Goal: Navigation & Orientation: Find specific page/section

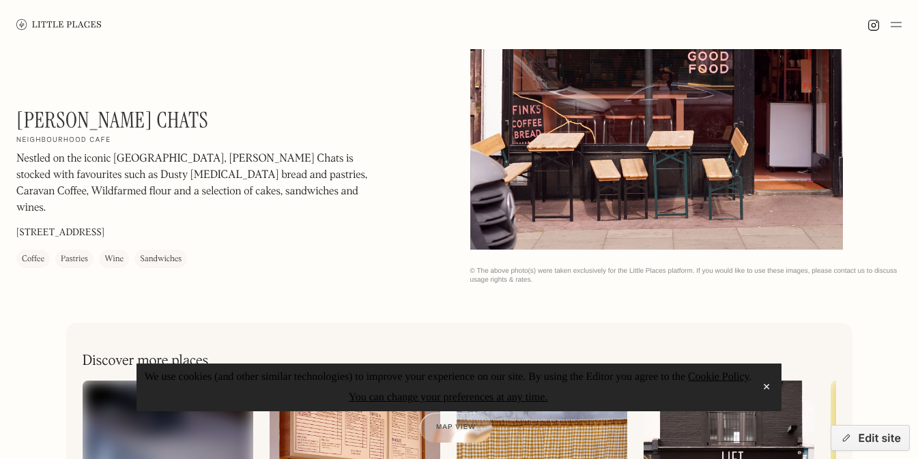
scroll to position [302, 0]
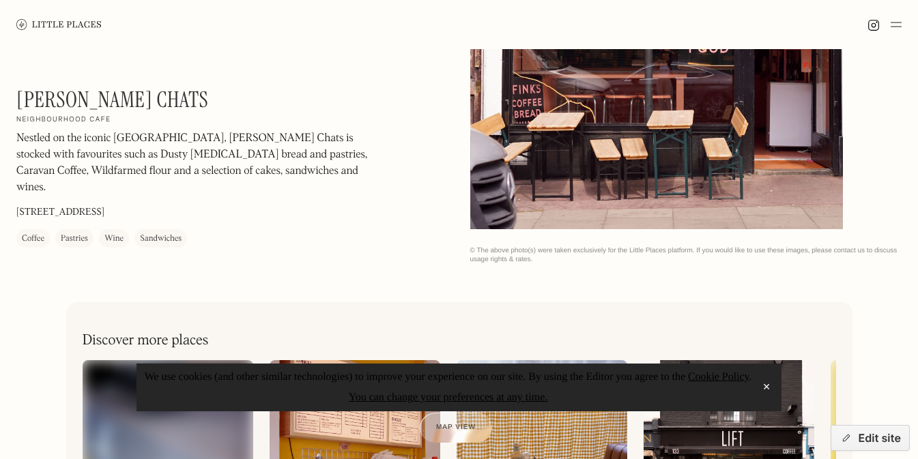
click at [767, 383] on button "✕" at bounding box center [766, 387] width 19 height 20
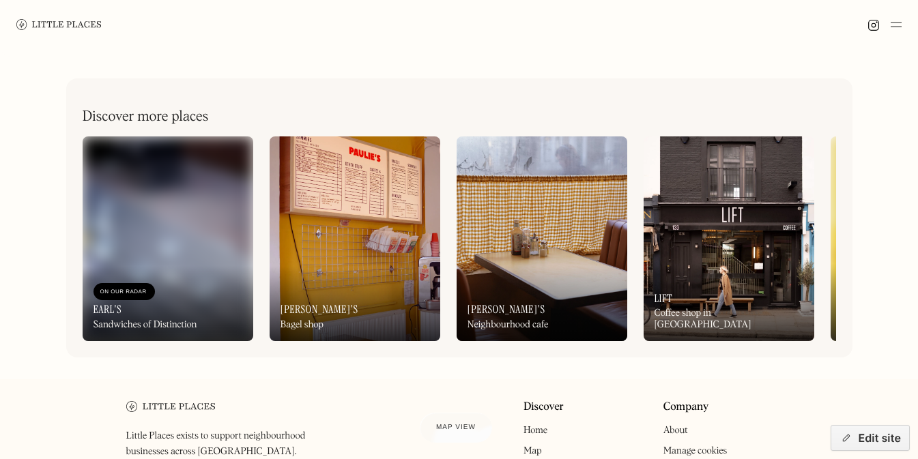
scroll to position [529, 0]
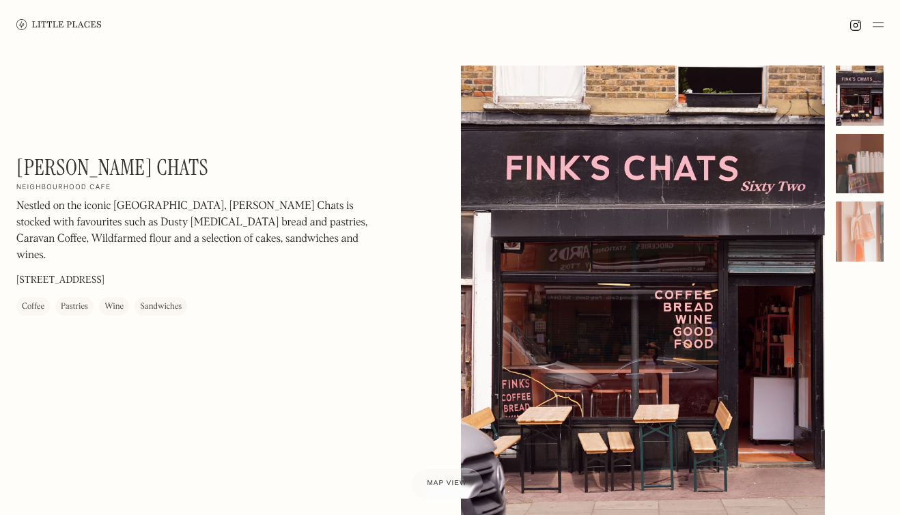
click at [847, 226] on div at bounding box center [859, 231] width 48 height 60
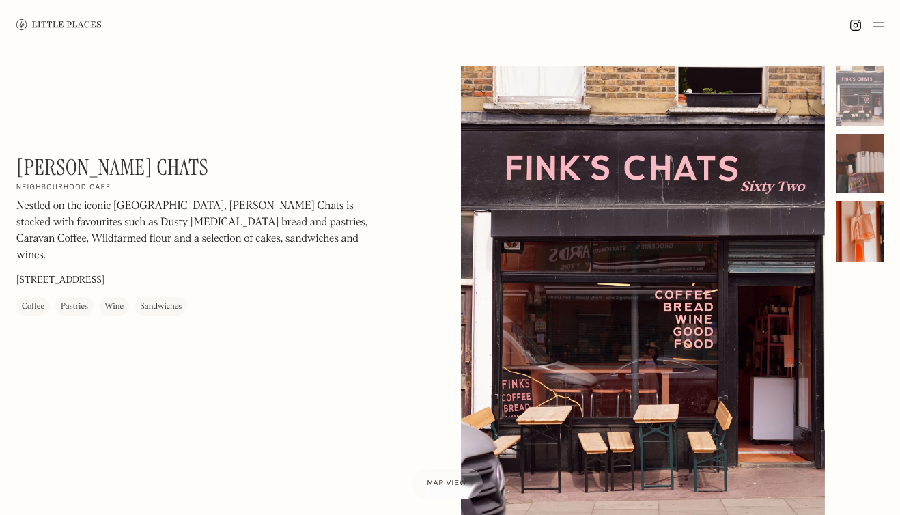
click at [855, 171] on div at bounding box center [859, 164] width 48 height 60
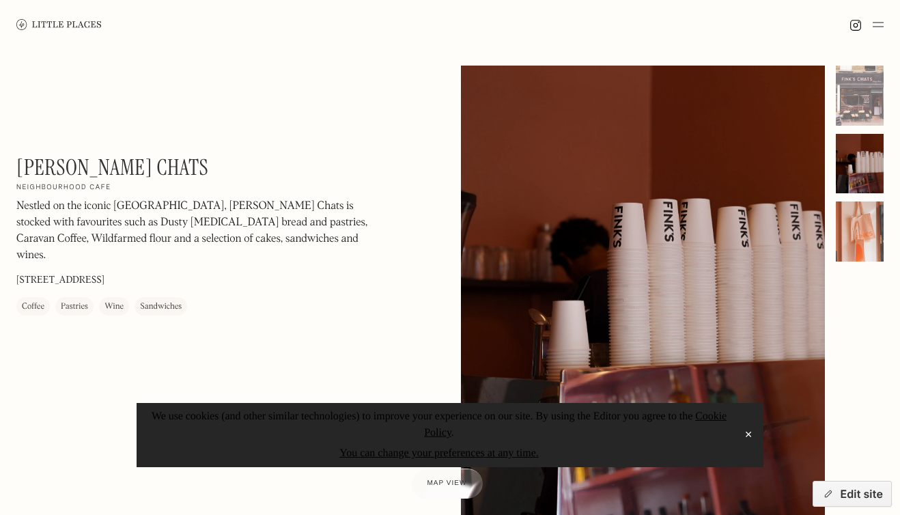
click at [857, 231] on div at bounding box center [859, 231] width 48 height 60
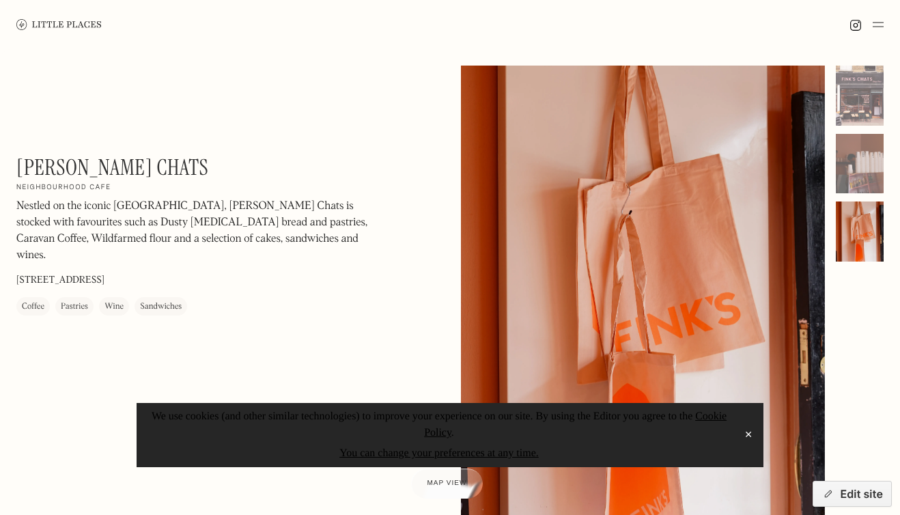
click at [752, 436] on button "✕" at bounding box center [748, 435] width 19 height 20
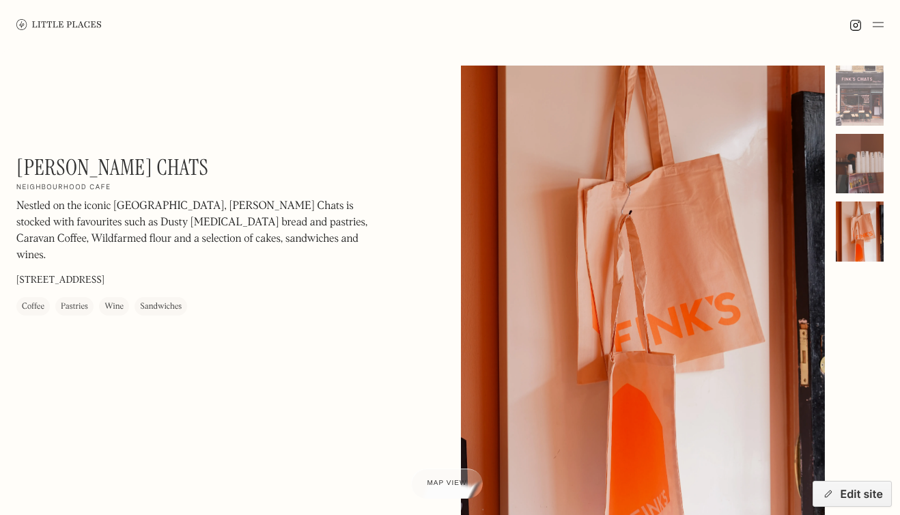
click at [866, 177] on div at bounding box center [859, 164] width 48 height 60
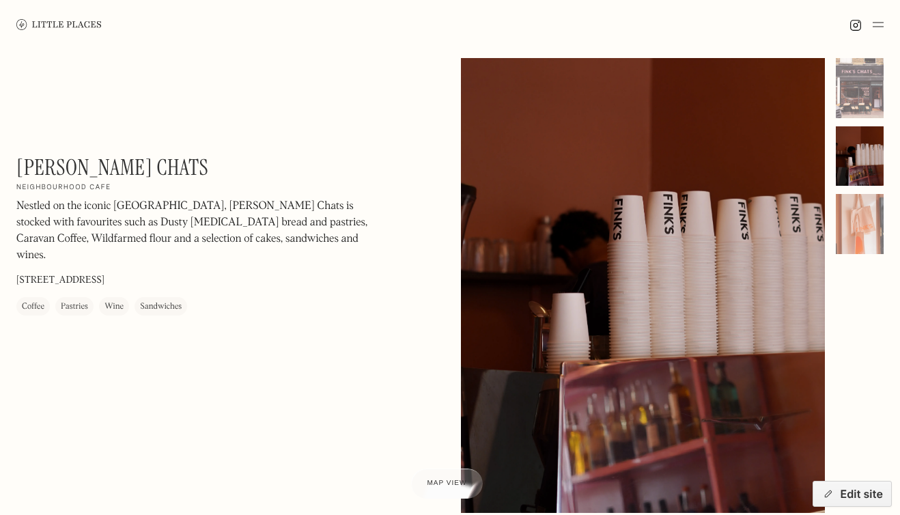
scroll to position [6, 0]
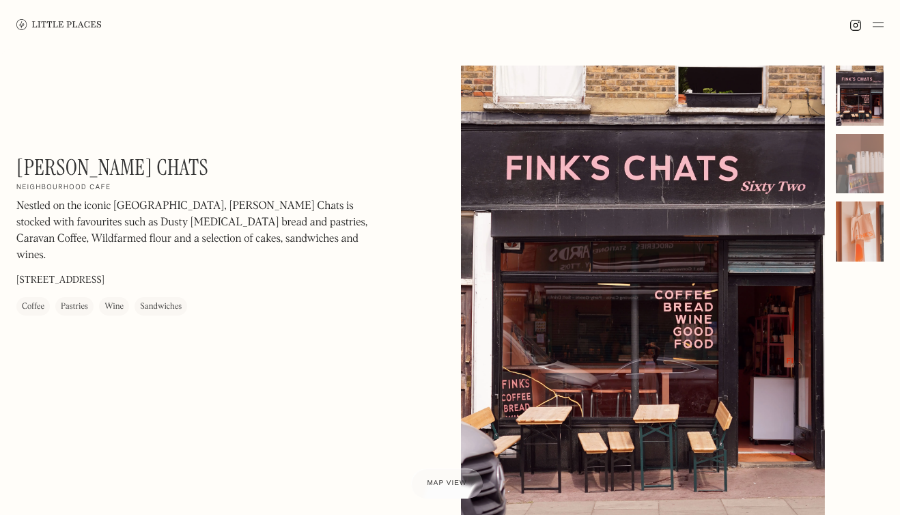
click at [848, 223] on div at bounding box center [859, 231] width 48 height 60
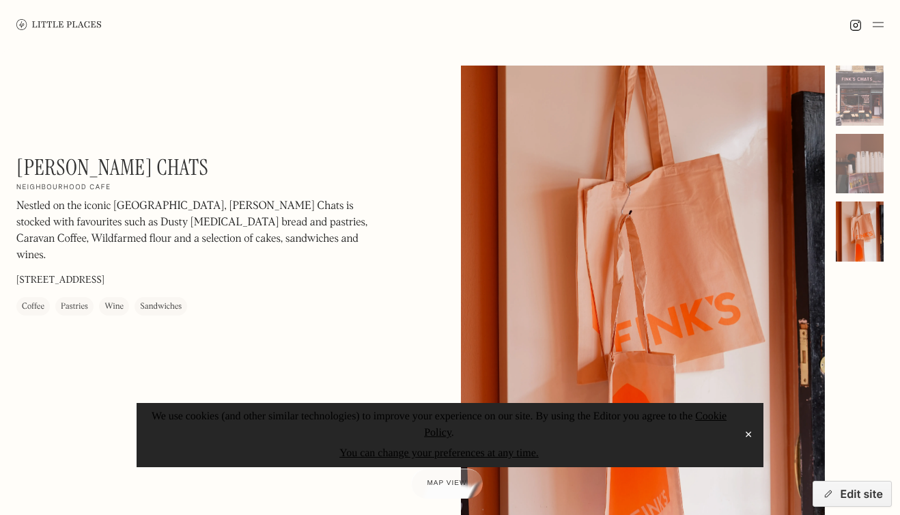
click at [851, 126] on div at bounding box center [859, 164] width 48 height 196
click at [854, 115] on div at bounding box center [859, 96] width 48 height 60
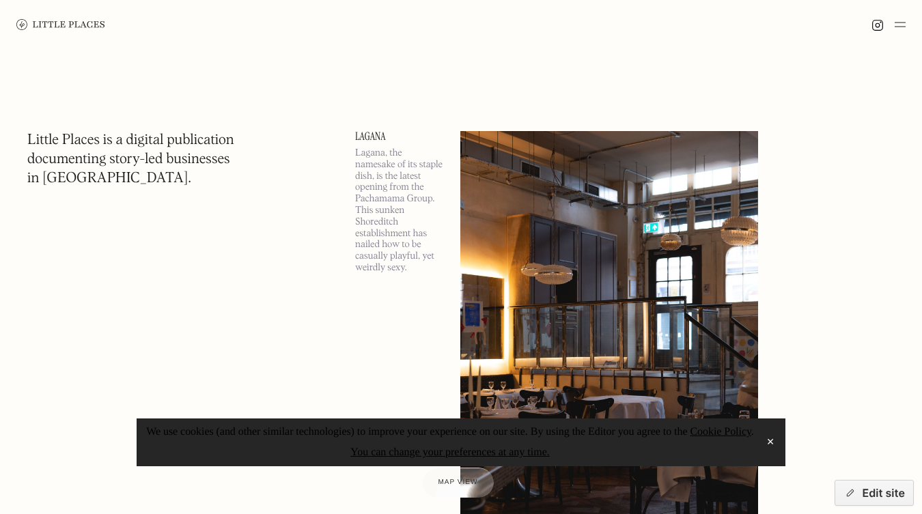
click at [771, 435] on button "✕" at bounding box center [769, 442] width 19 height 20
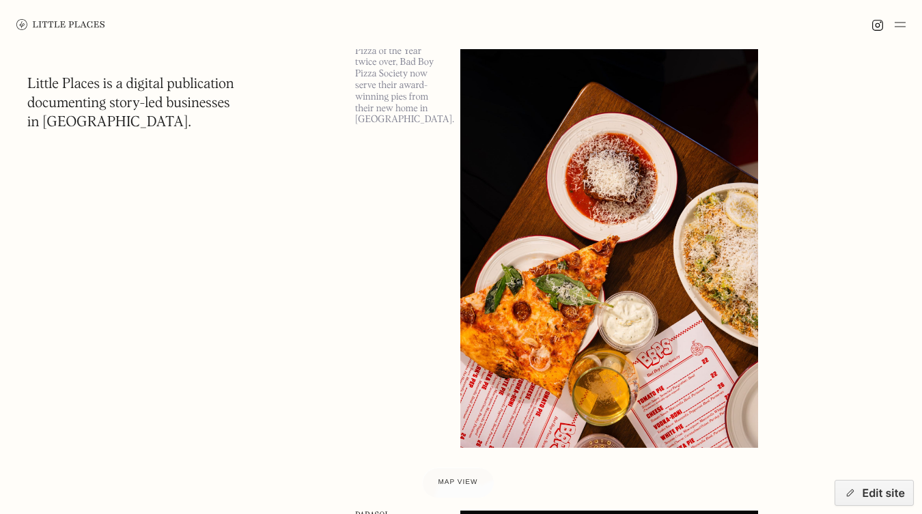
scroll to position [1111, 0]
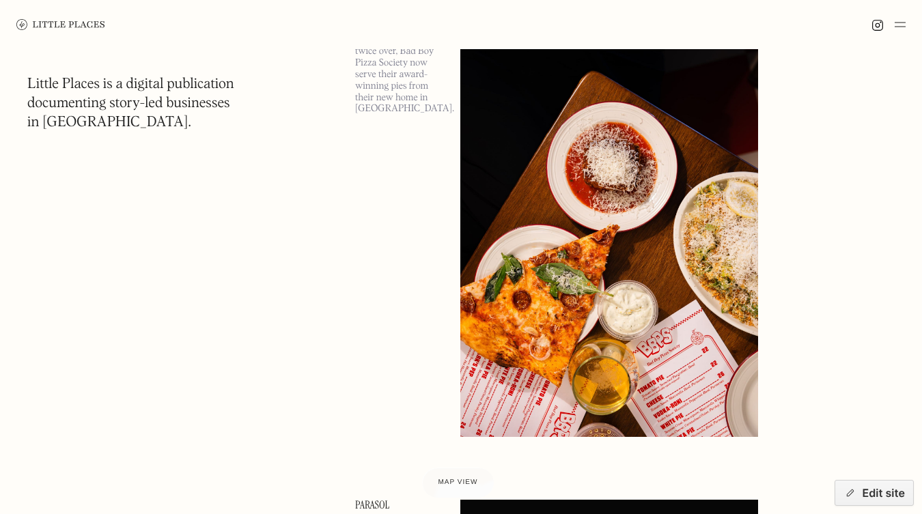
click at [899, 25] on img at bounding box center [899, 24] width 11 height 16
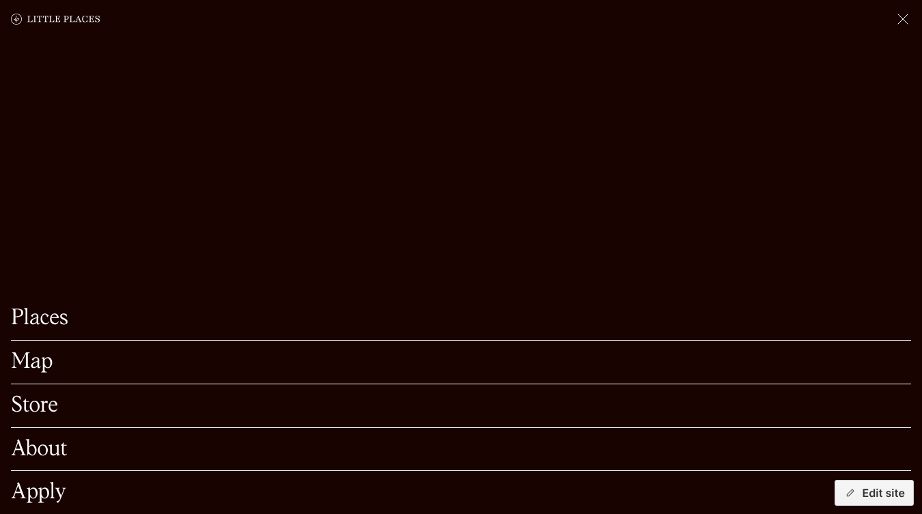
click at [898, 25] on img at bounding box center [902, 19] width 16 height 16
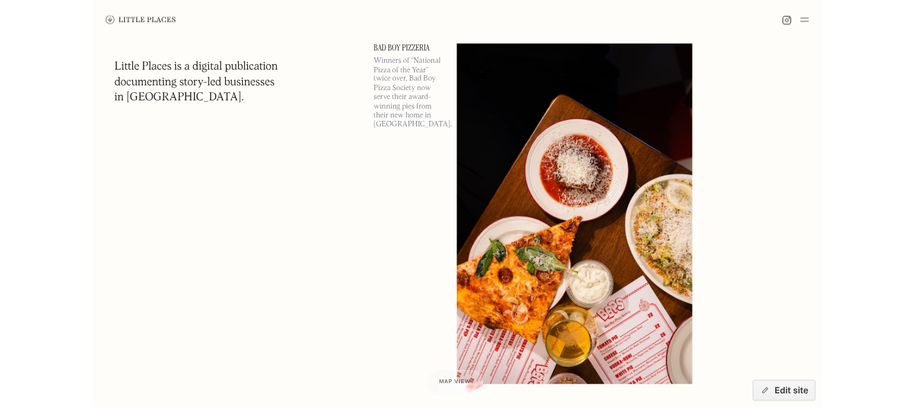
scroll to position [890, 0]
